Goal: Navigation & Orientation: Understand site structure

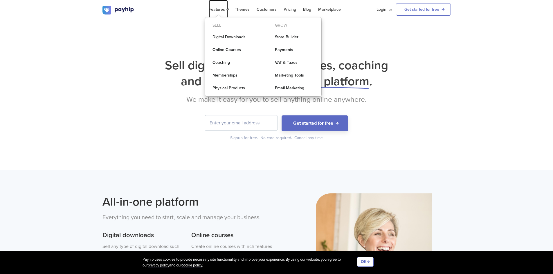
click at [221, 8] on span "Features" at bounding box center [218, 9] width 19 height 5
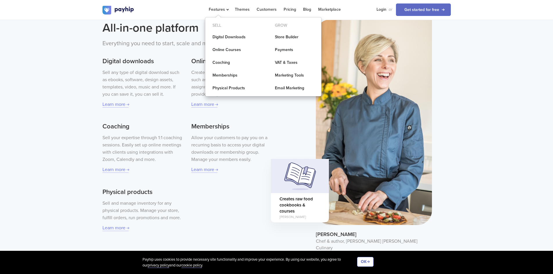
click at [476, 117] on div "All-in-one platform Everything you need to start, scale and manage your busines…" at bounding box center [276, 135] width 553 height 279
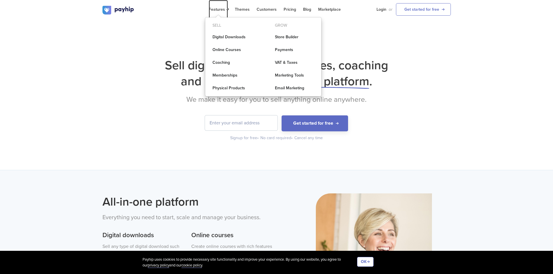
click at [216, 10] on span "Features" at bounding box center [218, 9] width 19 height 5
click at [261, 8] on link "Customers" at bounding box center [266, 9] width 20 height 19
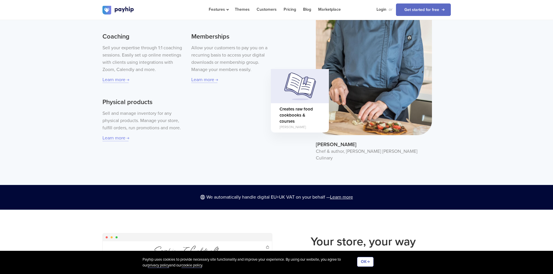
scroll to position [174, 0]
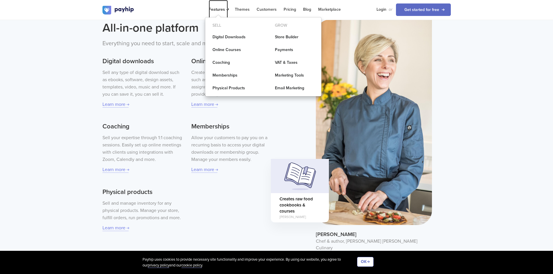
click at [227, 7] on span "Features" at bounding box center [218, 9] width 19 height 5
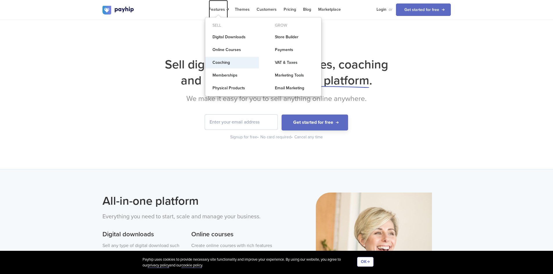
scroll to position [0, 0]
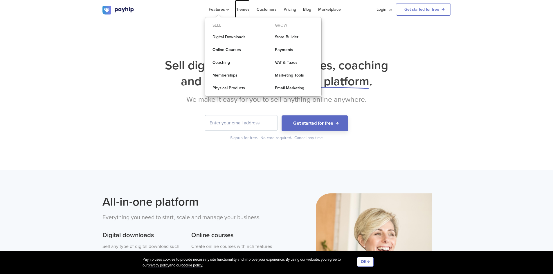
click at [245, 10] on link "Themes" at bounding box center [242, 9] width 15 height 19
